Goal: Transaction & Acquisition: Purchase product/service

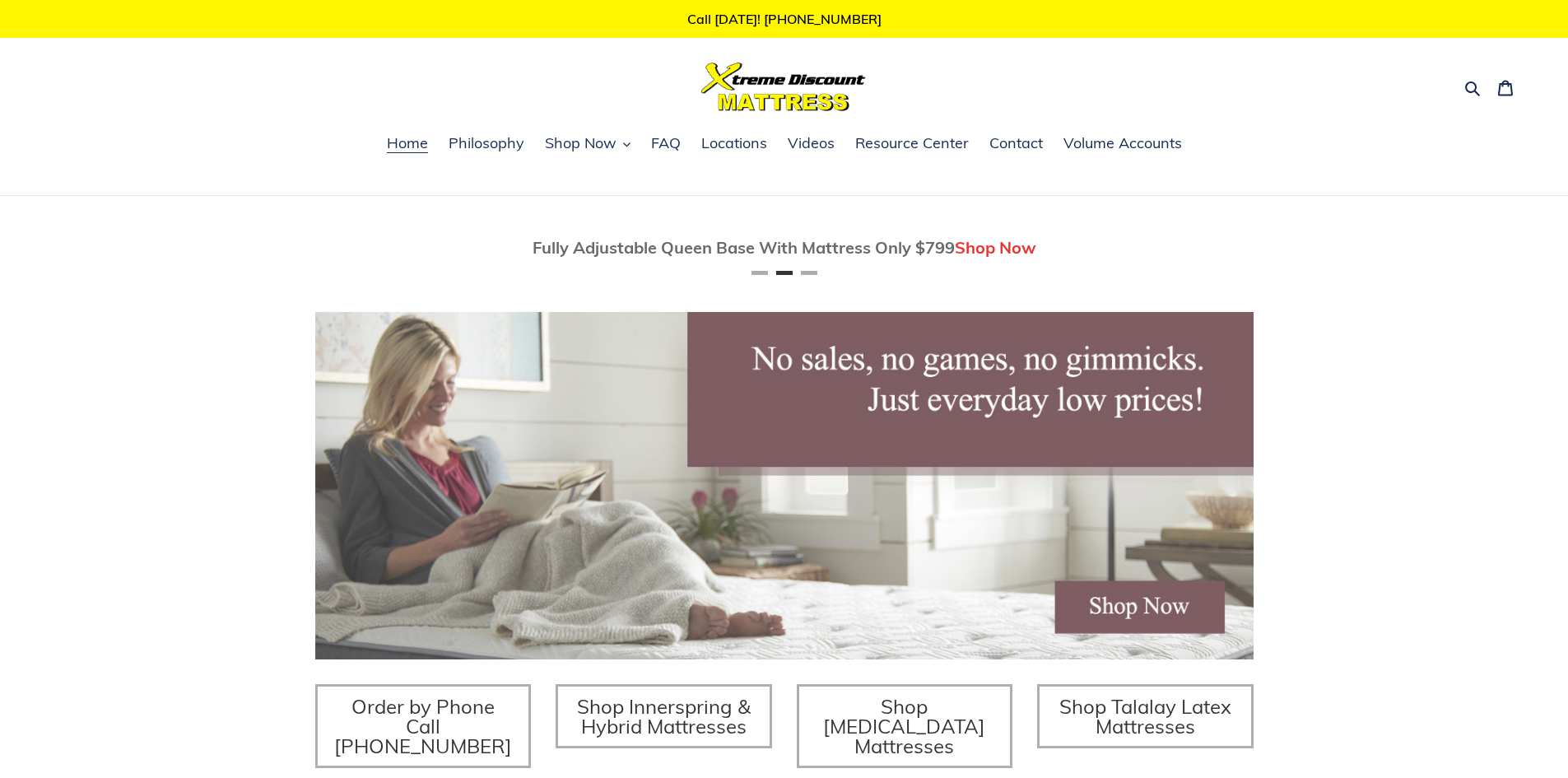
scroll to position [0, 939]
click at [108, 469] on div "Twin Mattress (Coil Spring Unit) Only $69! Shop Now Fully Adjustable Queen Base…" at bounding box center [784, 566] width 1568 height 741
click at [590, 145] on span "Shop Now" at bounding box center [581, 143] width 72 height 19
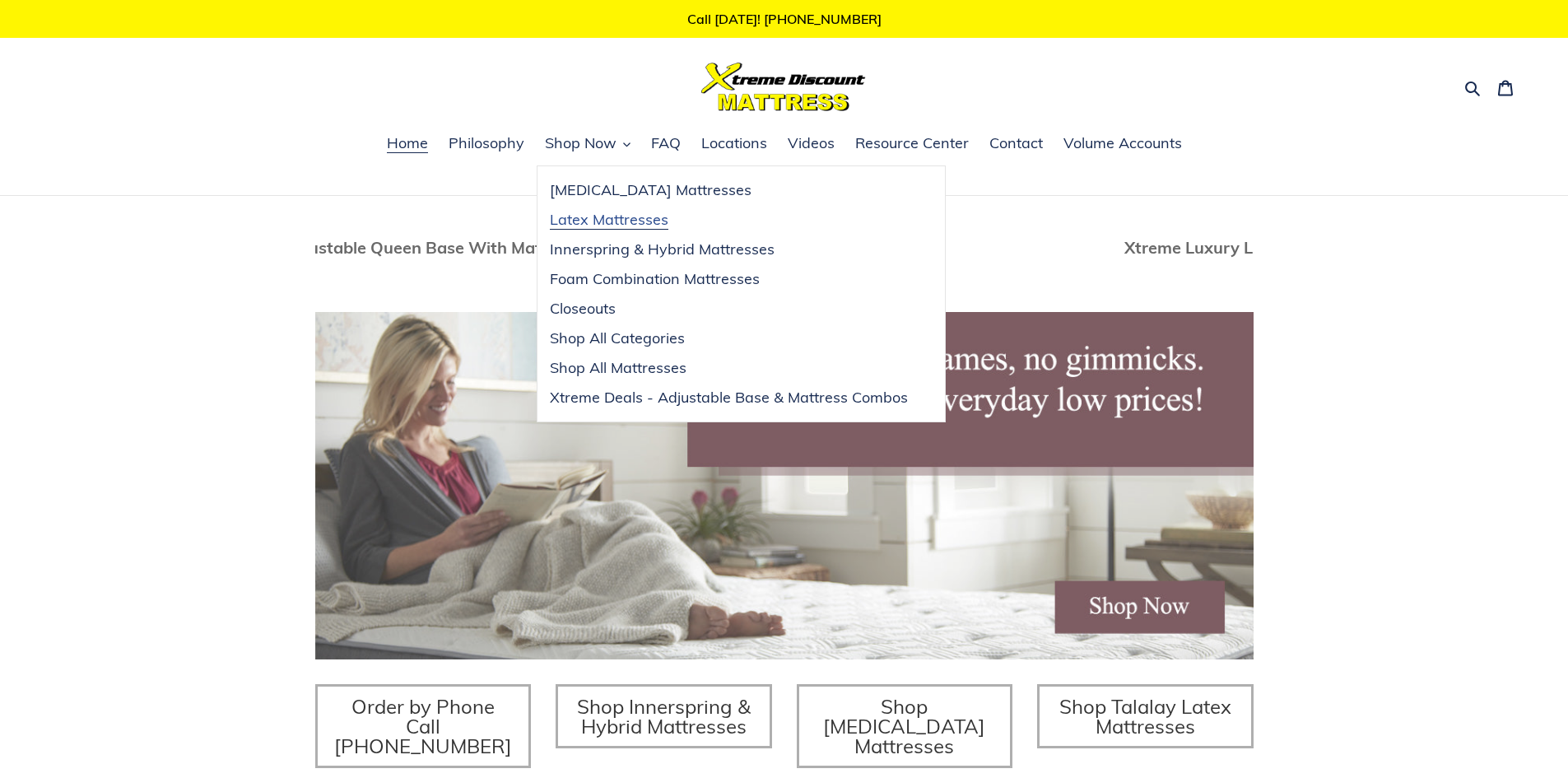
click at [628, 225] on span "Latex Mattresses" at bounding box center [609, 220] width 119 height 19
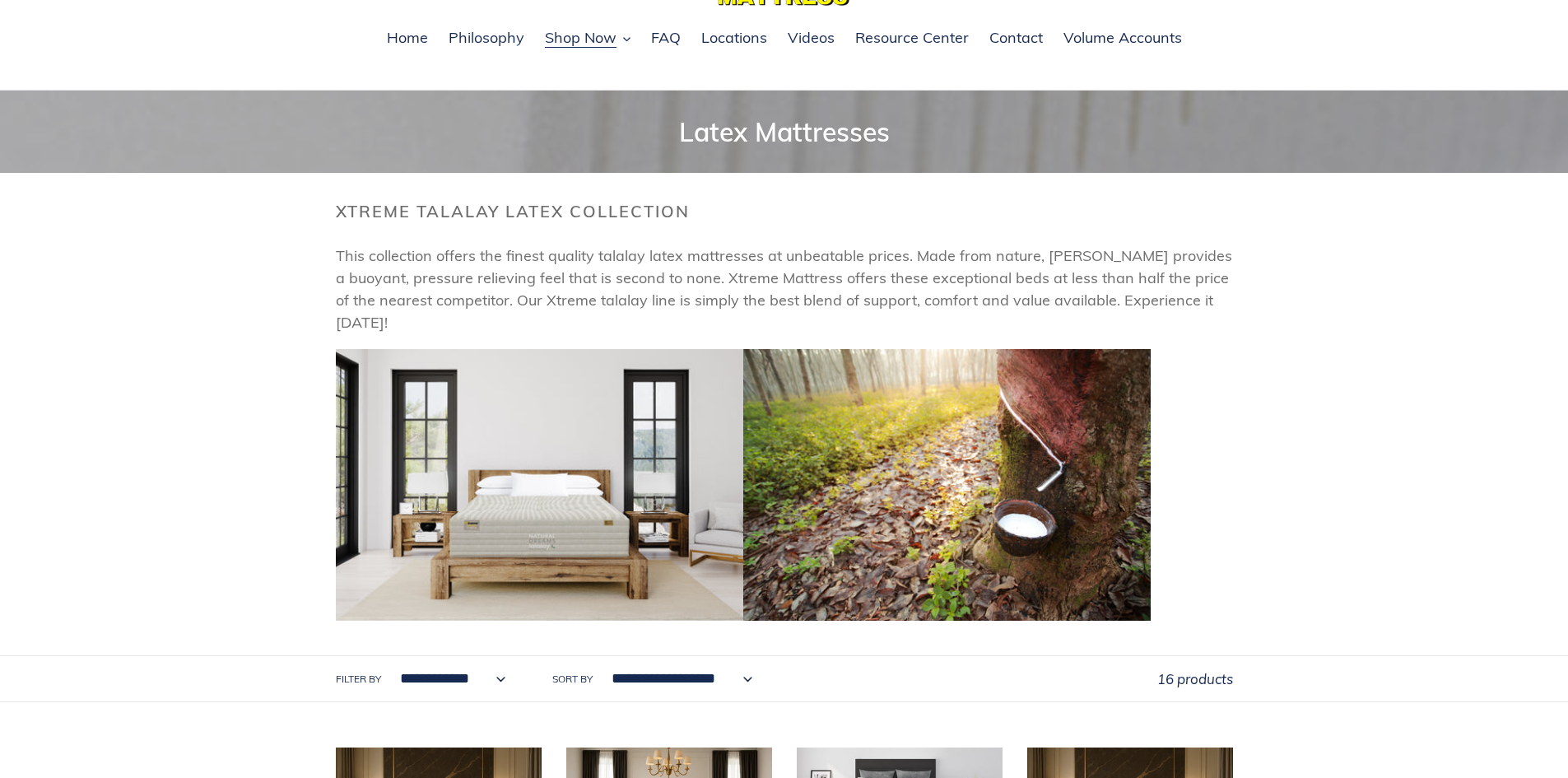
scroll to position [66, 0]
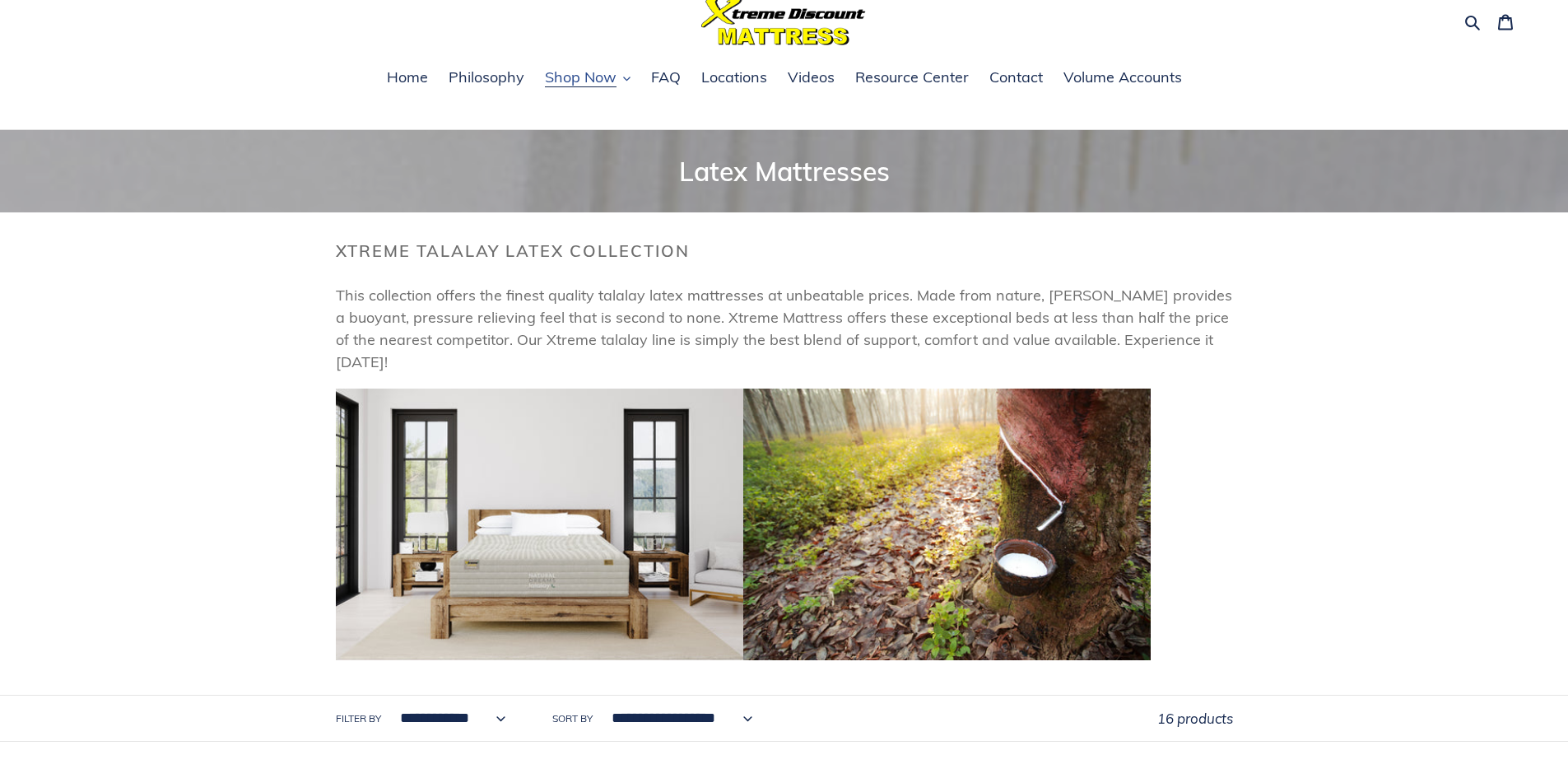
click at [590, 81] on span "Shop Now" at bounding box center [581, 77] width 72 height 19
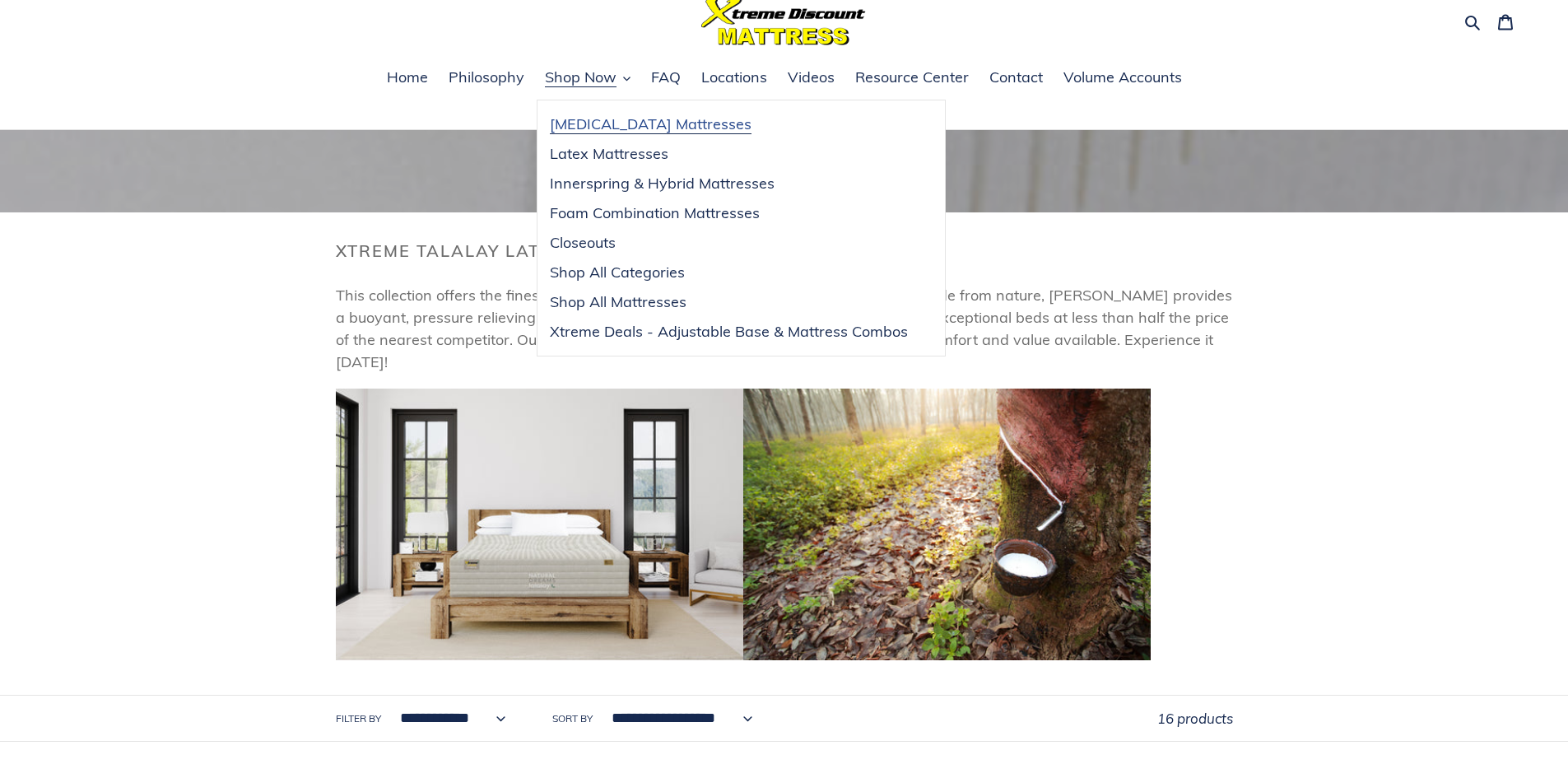
click at [608, 120] on span "[MEDICAL_DATA] Mattresses" at bounding box center [651, 124] width 202 height 19
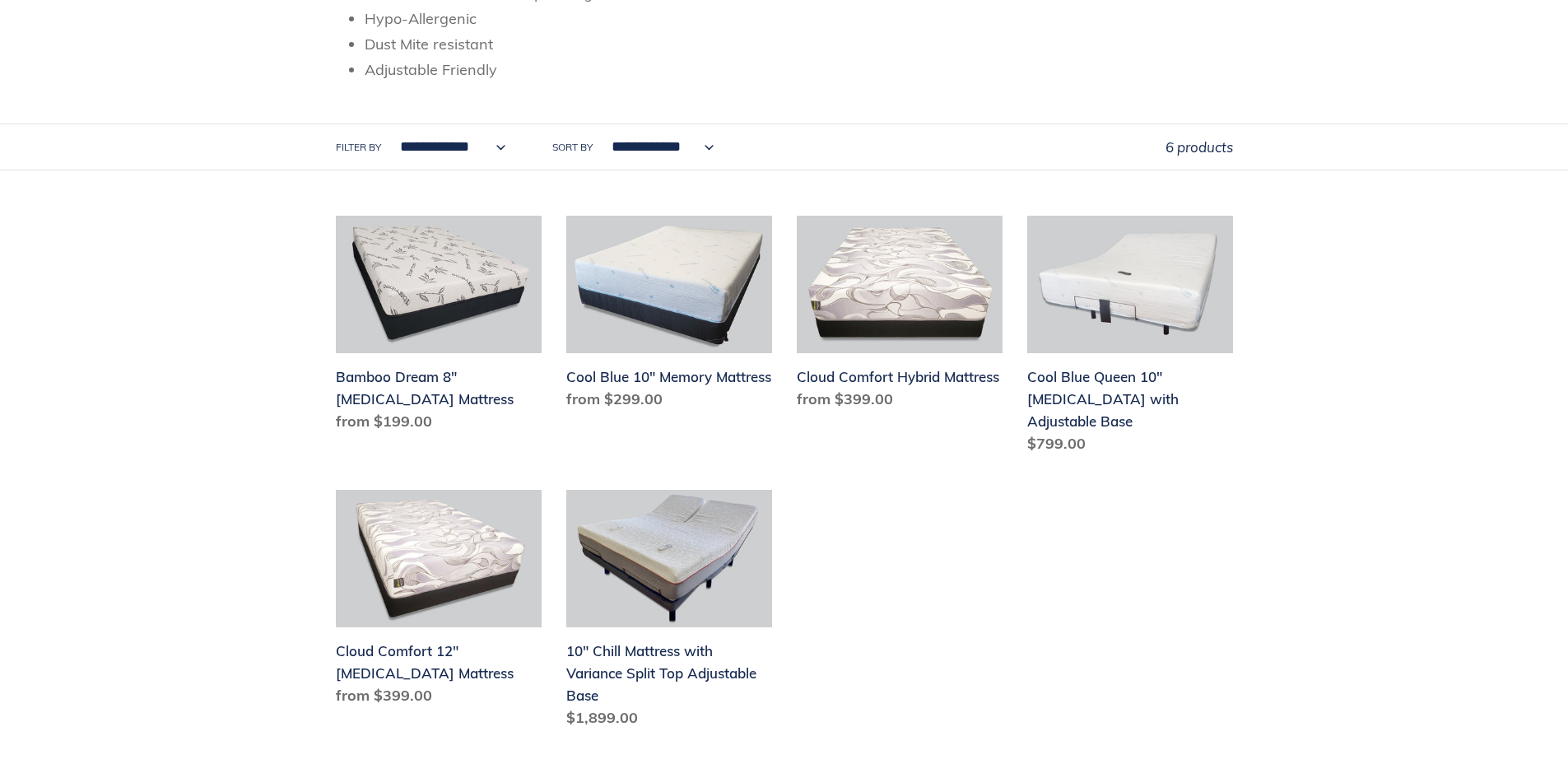
scroll to position [461, 0]
